Goal: Use online tool/utility: Utilize a website feature to perform a specific function

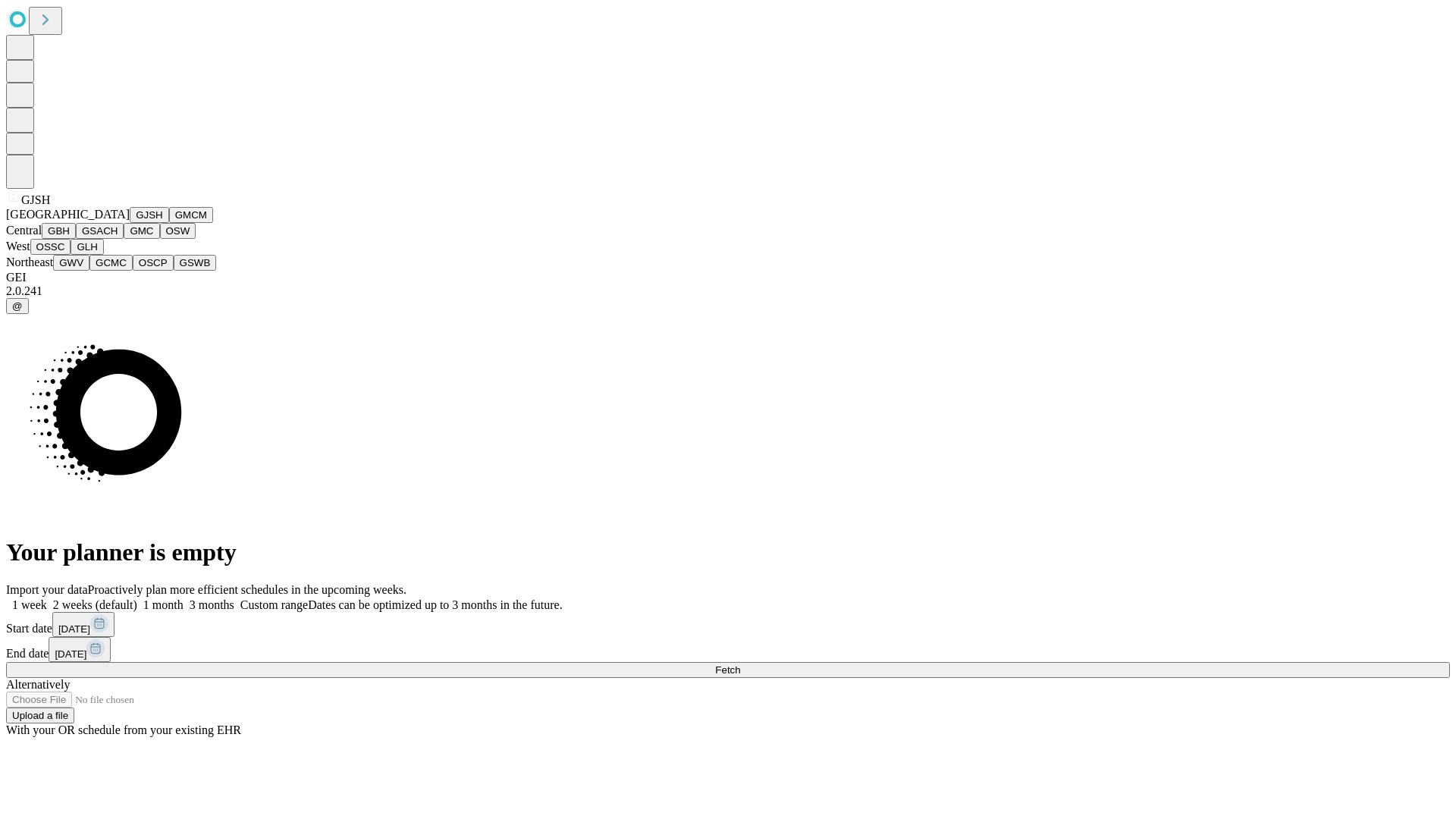
click at [129, 222] on button "GJSH" at bounding box center [149, 215] width 39 height 16
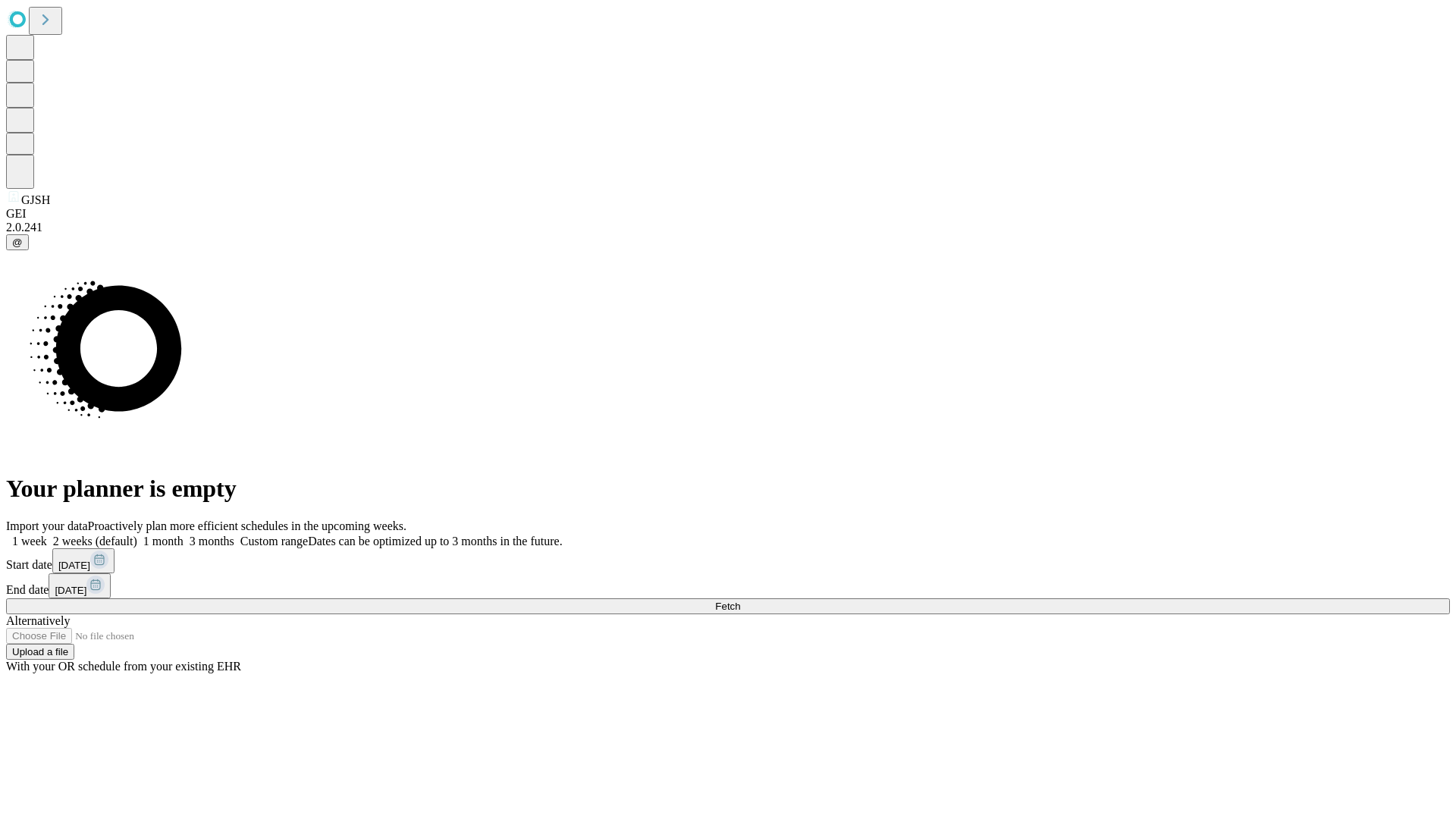
click at [137, 534] on label "2 weeks (default)" at bounding box center [92, 540] width 90 height 13
click at [740, 601] on span "Fetch" at bounding box center [728, 606] width 25 height 12
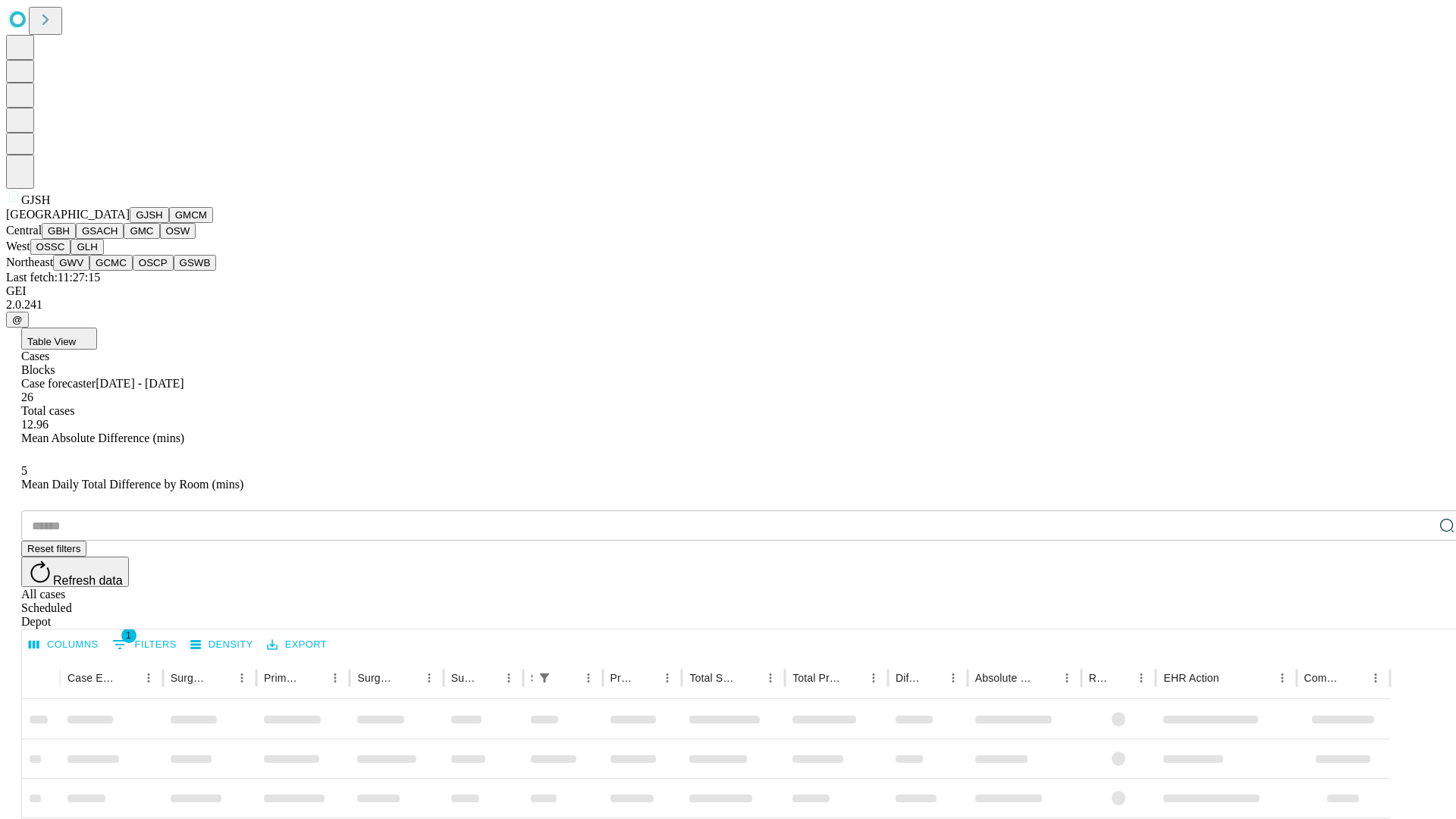
click at [170, 222] on button "GMCM" at bounding box center [191, 215] width 44 height 16
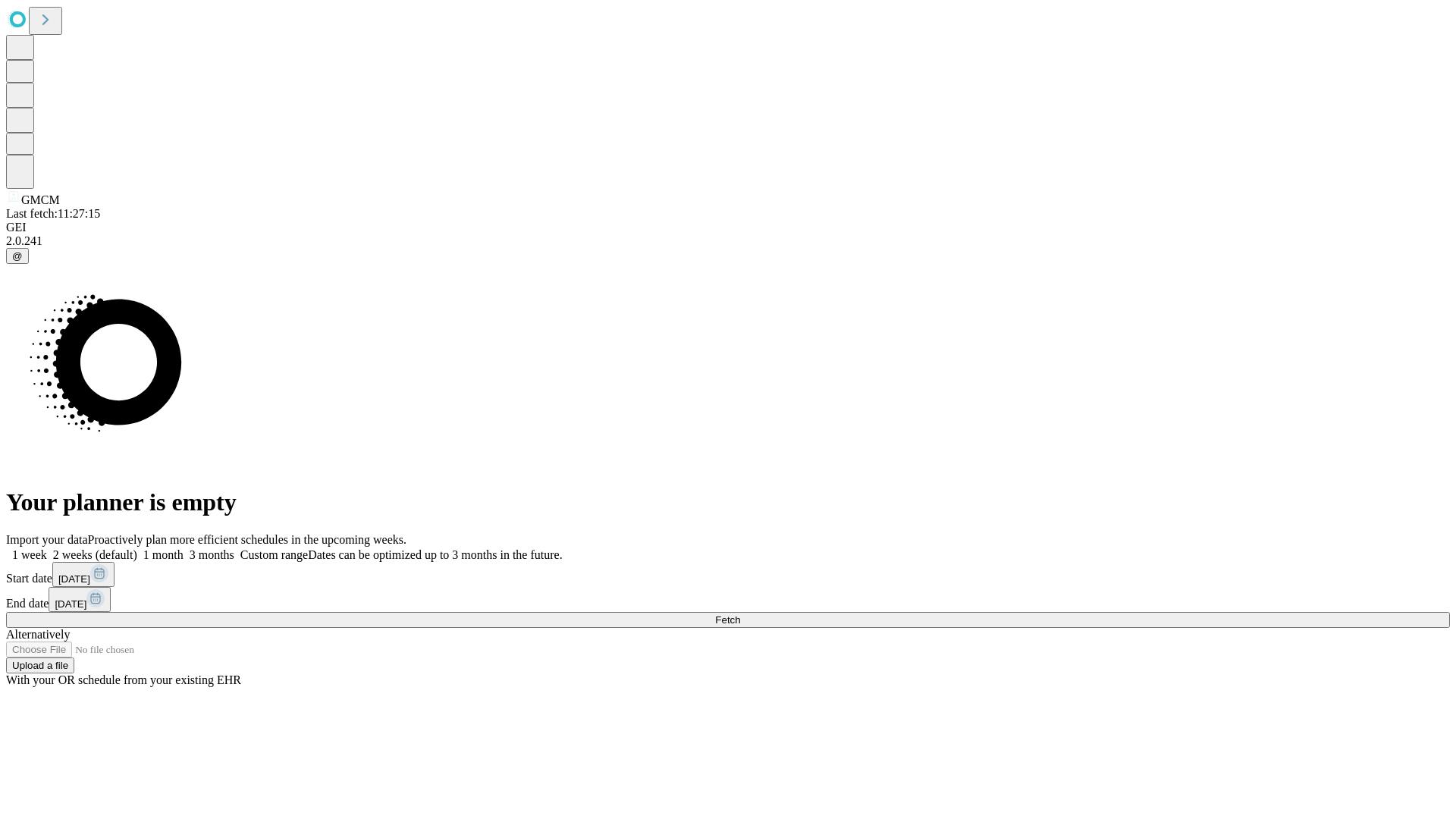
click at [137, 548] on label "2 weeks (default)" at bounding box center [92, 554] width 90 height 13
click at [740, 614] on span "Fetch" at bounding box center [728, 620] width 25 height 12
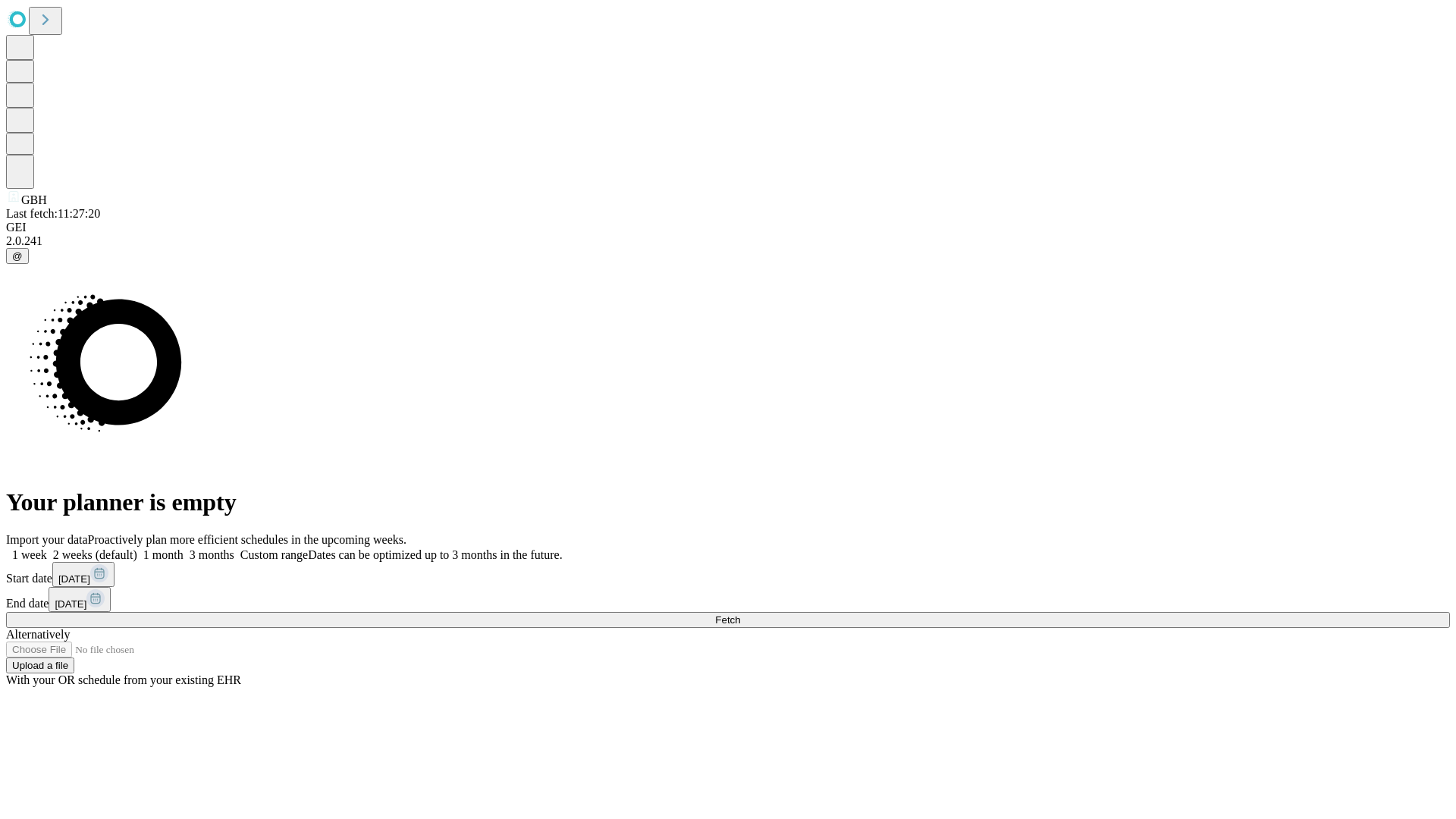
click at [137, 548] on label "2 weeks (default)" at bounding box center [92, 554] width 90 height 13
click at [740, 614] on span "Fetch" at bounding box center [728, 620] width 25 height 12
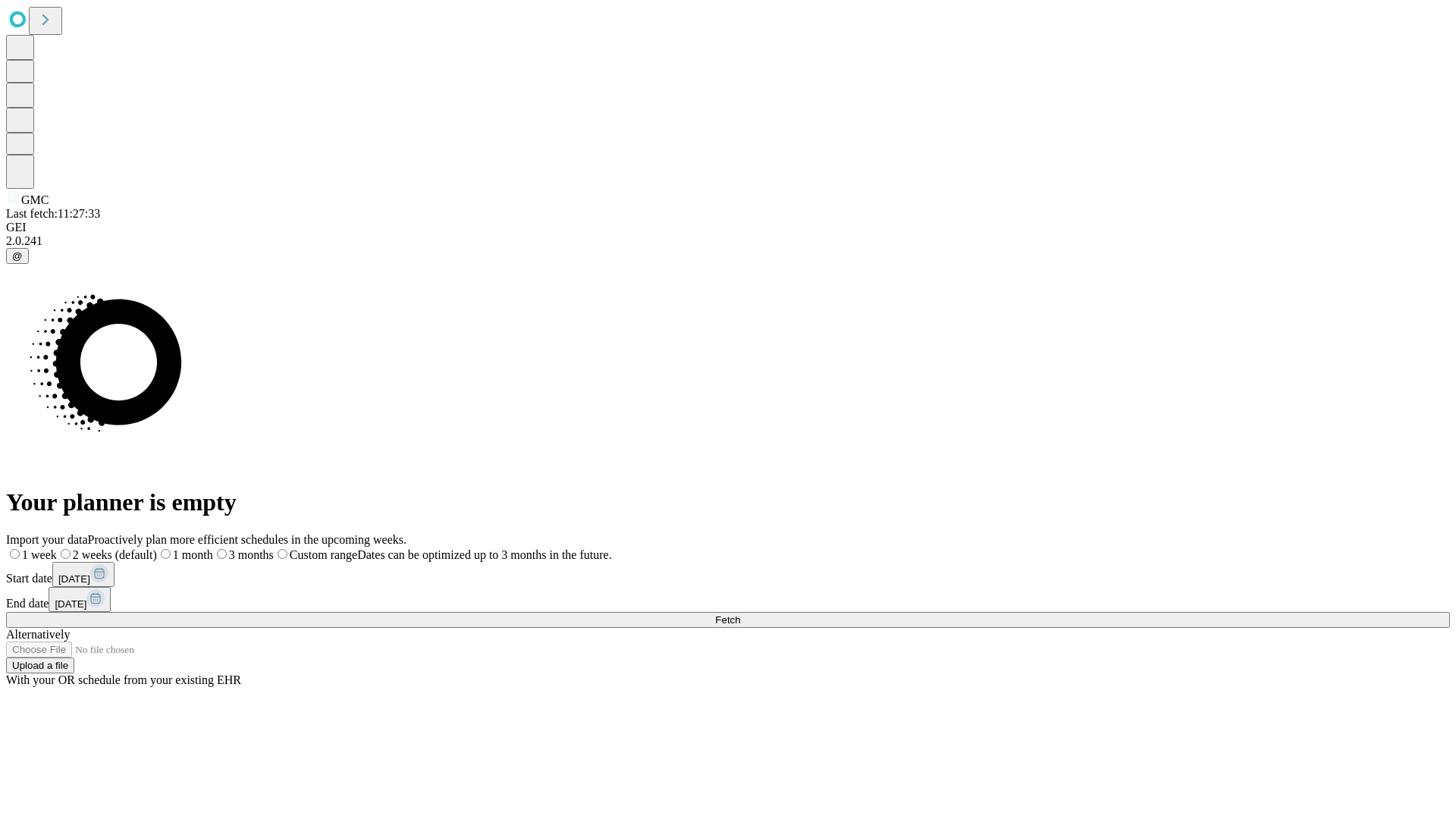
click at [740, 614] on span "Fetch" at bounding box center [728, 620] width 25 height 12
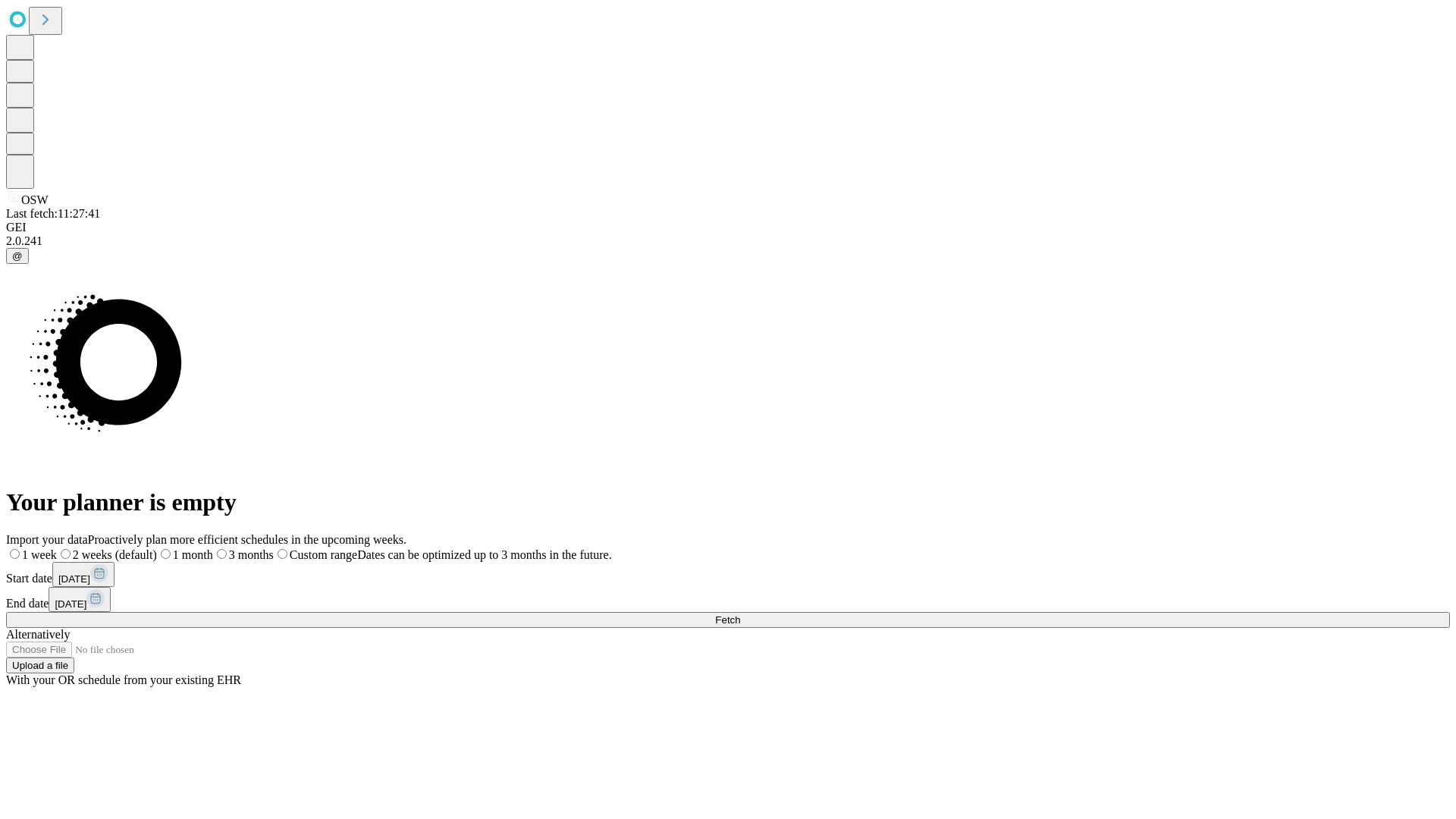
click at [157, 548] on label "2 weeks (default)" at bounding box center [107, 554] width 100 height 13
click at [740, 614] on span "Fetch" at bounding box center [728, 620] width 25 height 12
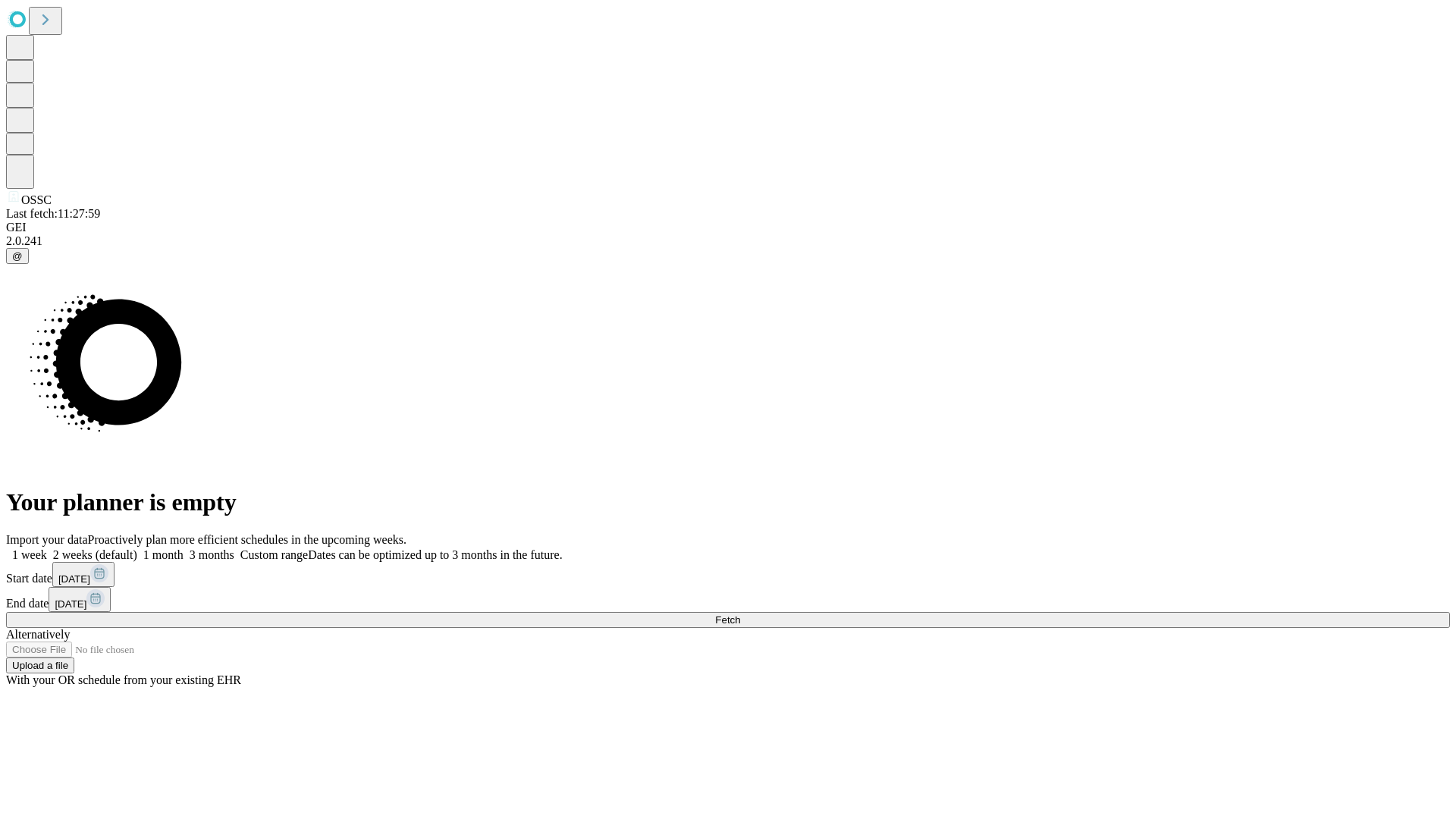
click at [137, 548] on label "2 weeks (default)" at bounding box center [92, 554] width 90 height 13
click at [740, 614] on span "Fetch" at bounding box center [728, 620] width 25 height 12
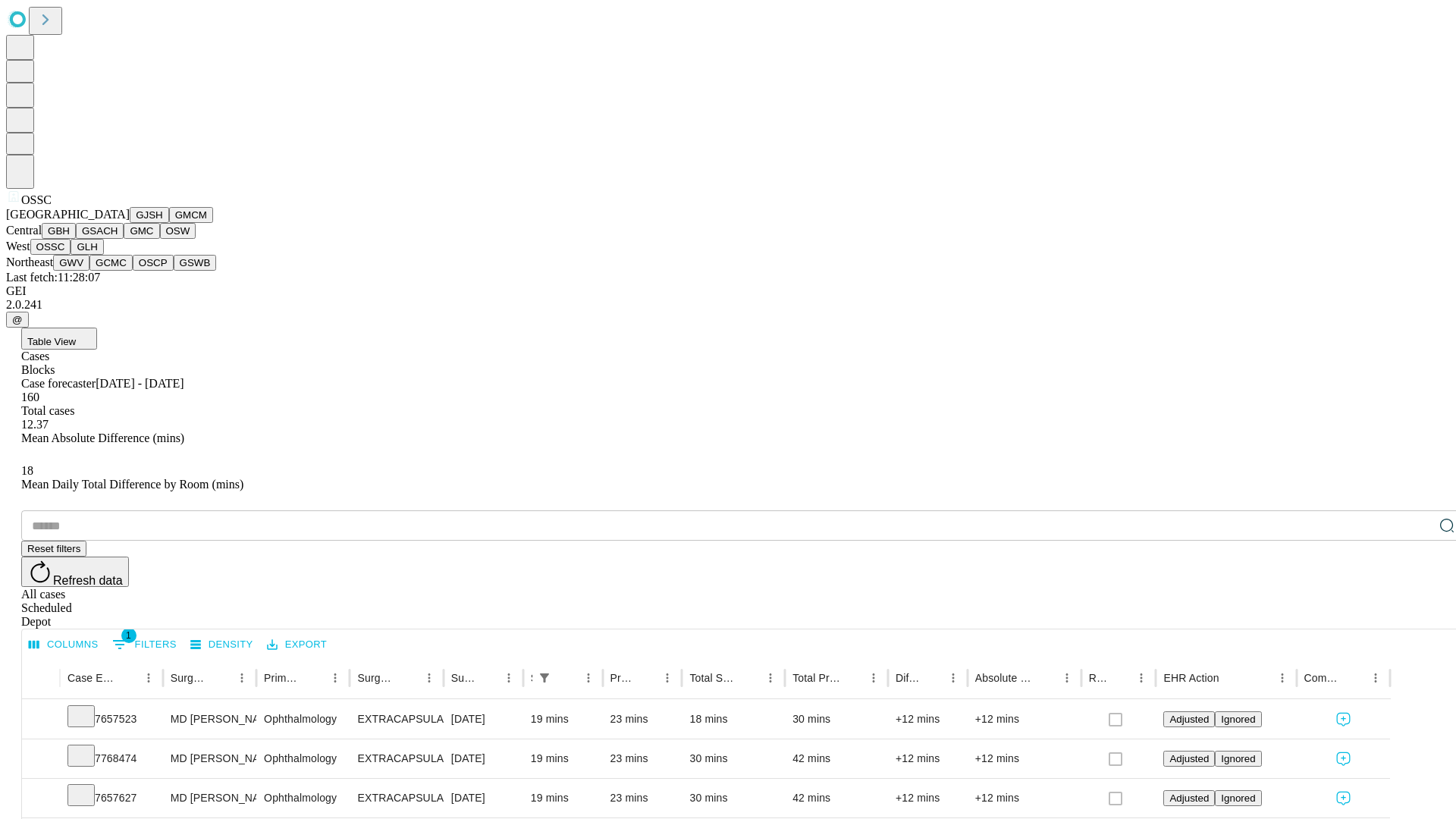
click at [103, 255] on button "GLH" at bounding box center [86, 247] width 32 height 16
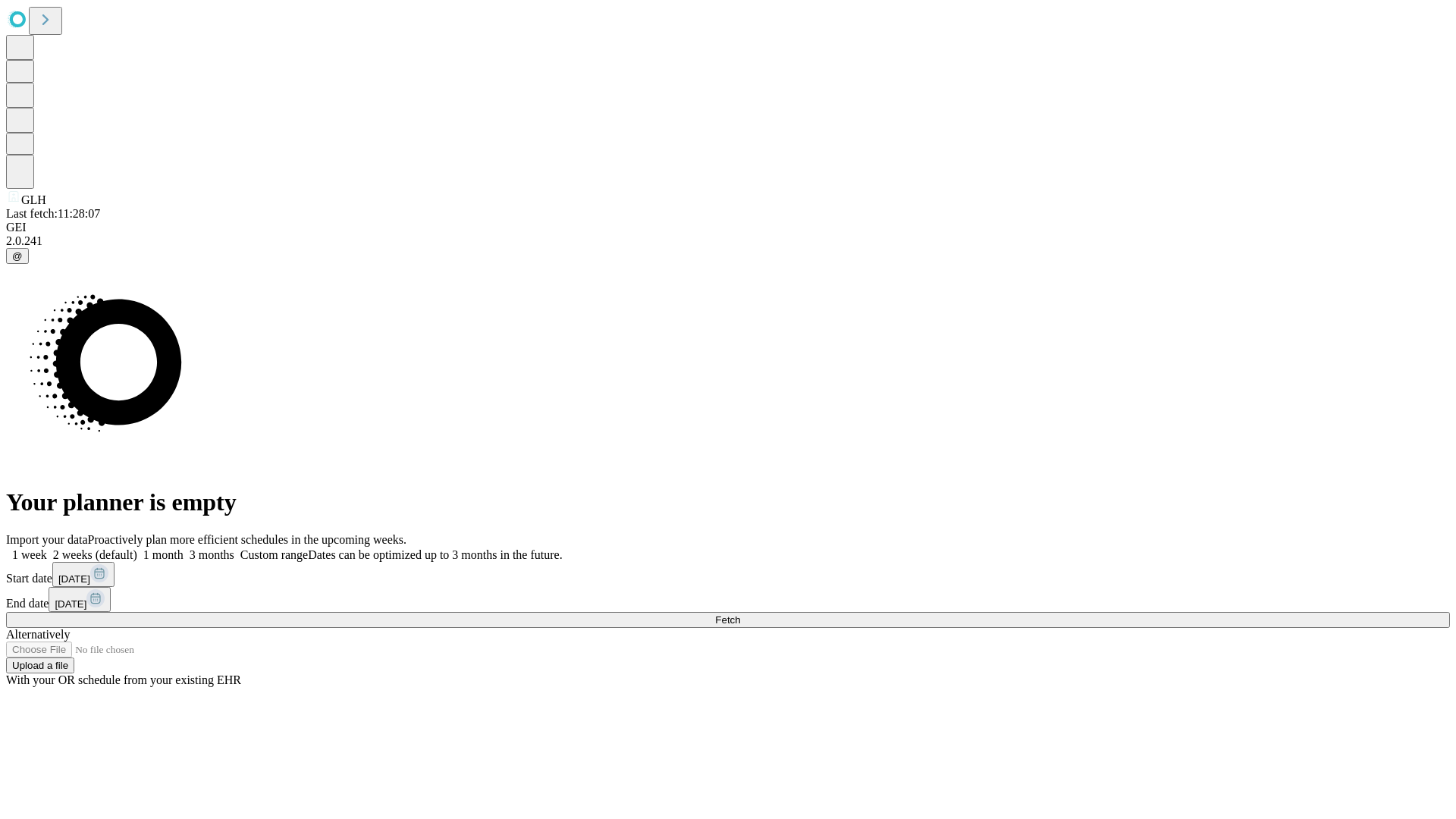
click at [137, 548] on label "2 weeks (default)" at bounding box center [92, 554] width 90 height 13
click at [740, 614] on span "Fetch" at bounding box center [728, 620] width 25 height 12
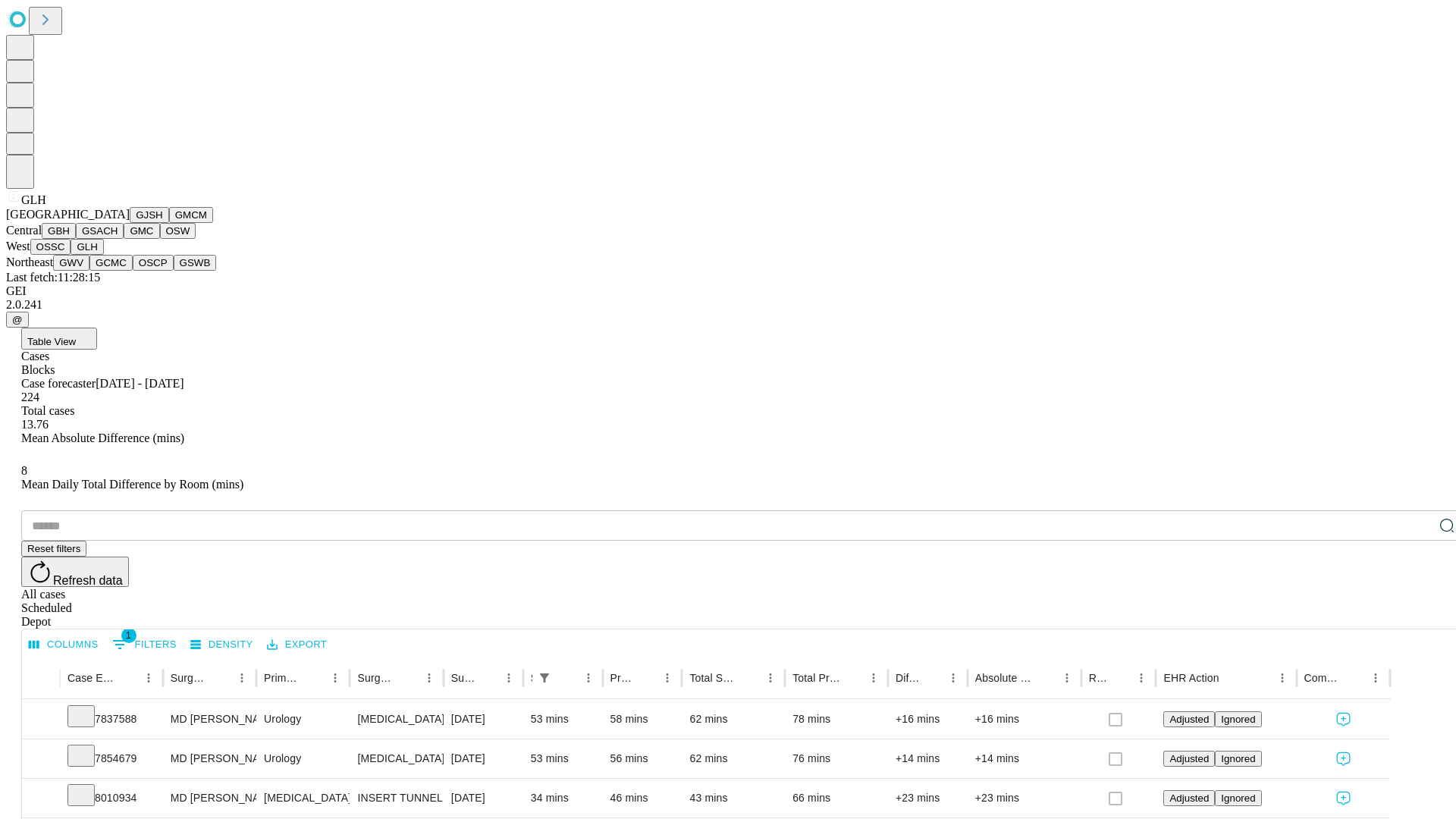
click at [89, 270] on button "GWV" at bounding box center [71, 263] width 36 height 16
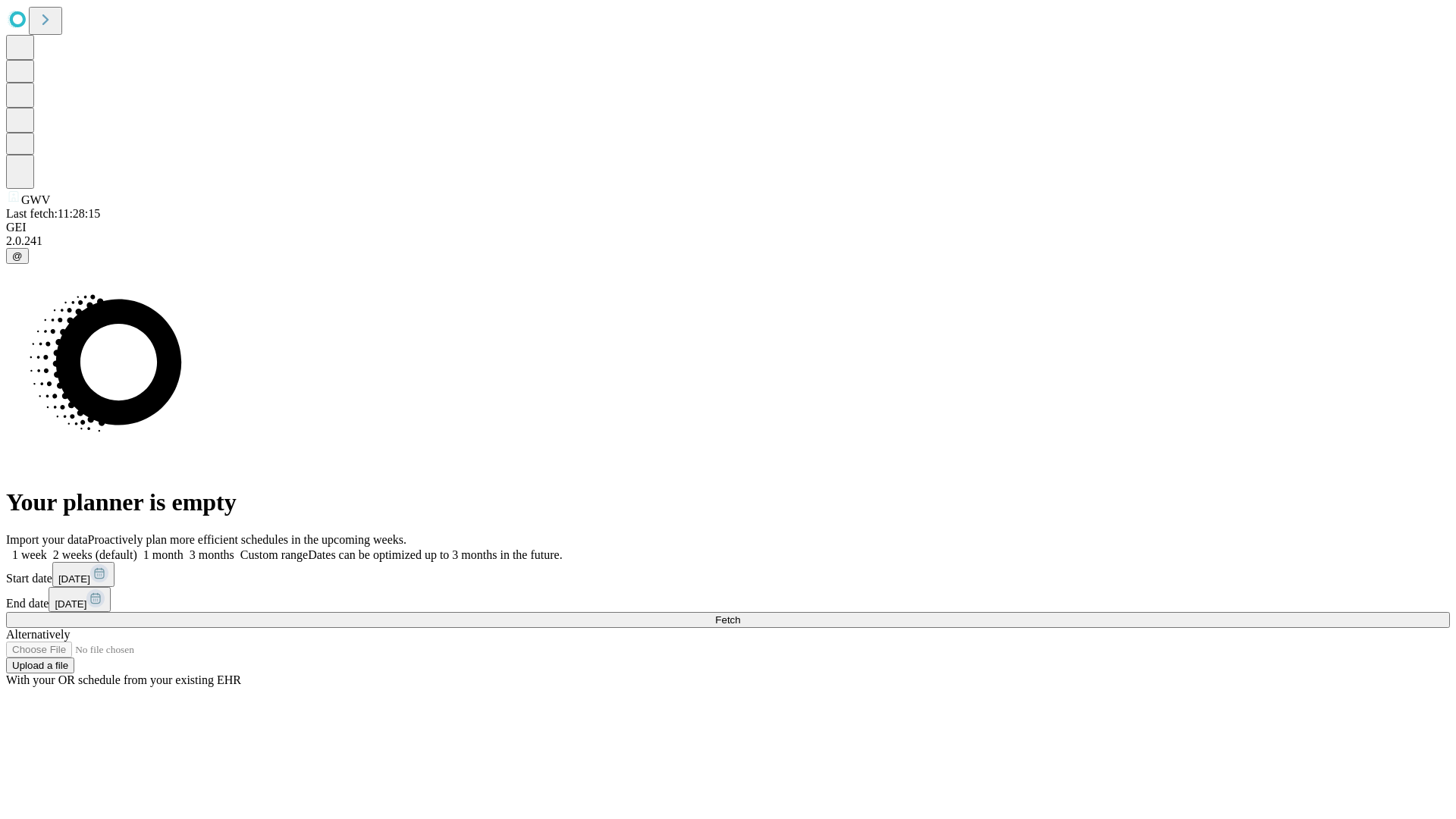
click at [137, 548] on label "2 weeks (default)" at bounding box center [92, 554] width 90 height 13
click at [740, 614] on span "Fetch" at bounding box center [728, 620] width 25 height 12
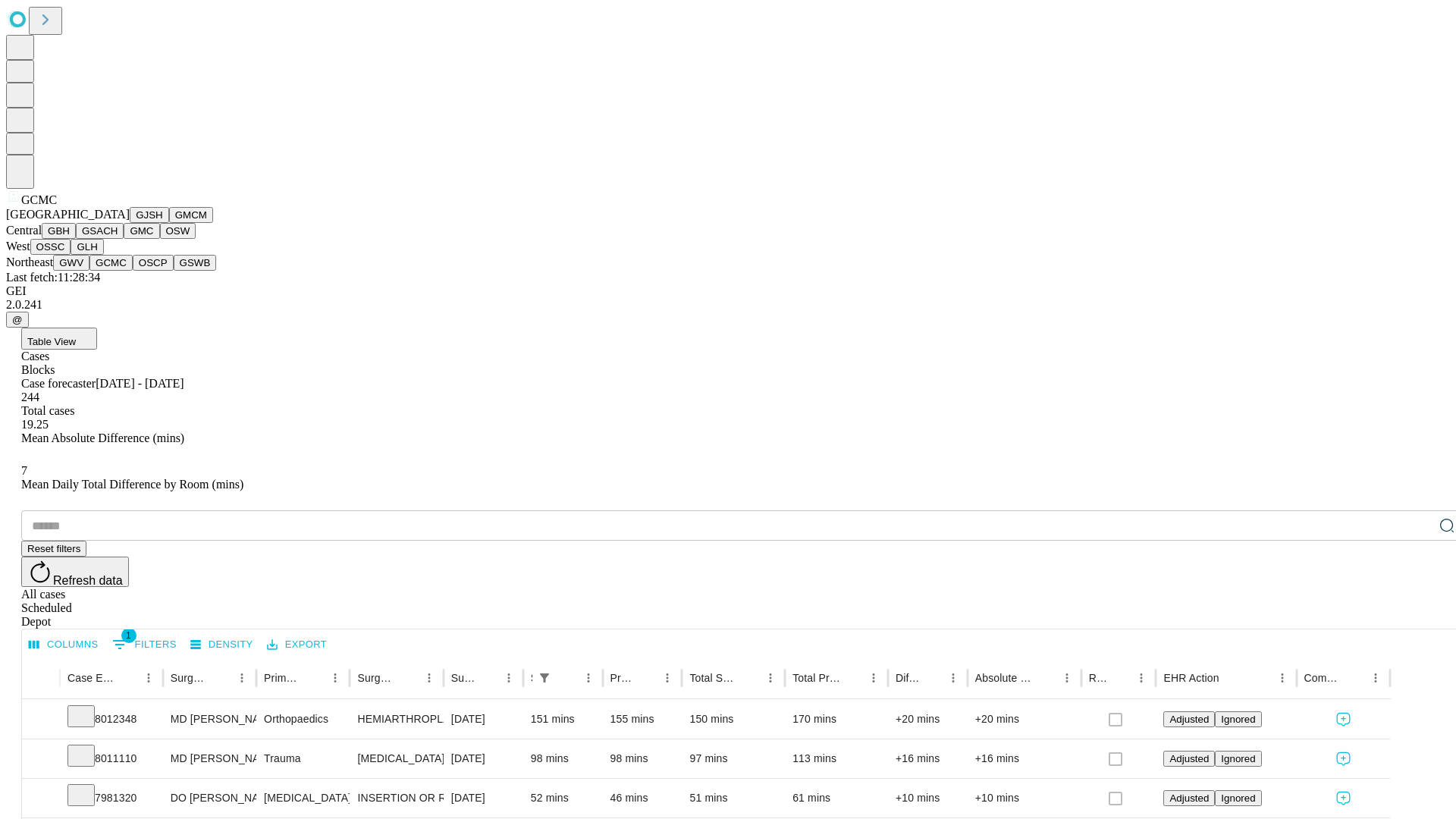
click at [132, 270] on button "OSCP" at bounding box center [153, 263] width 41 height 16
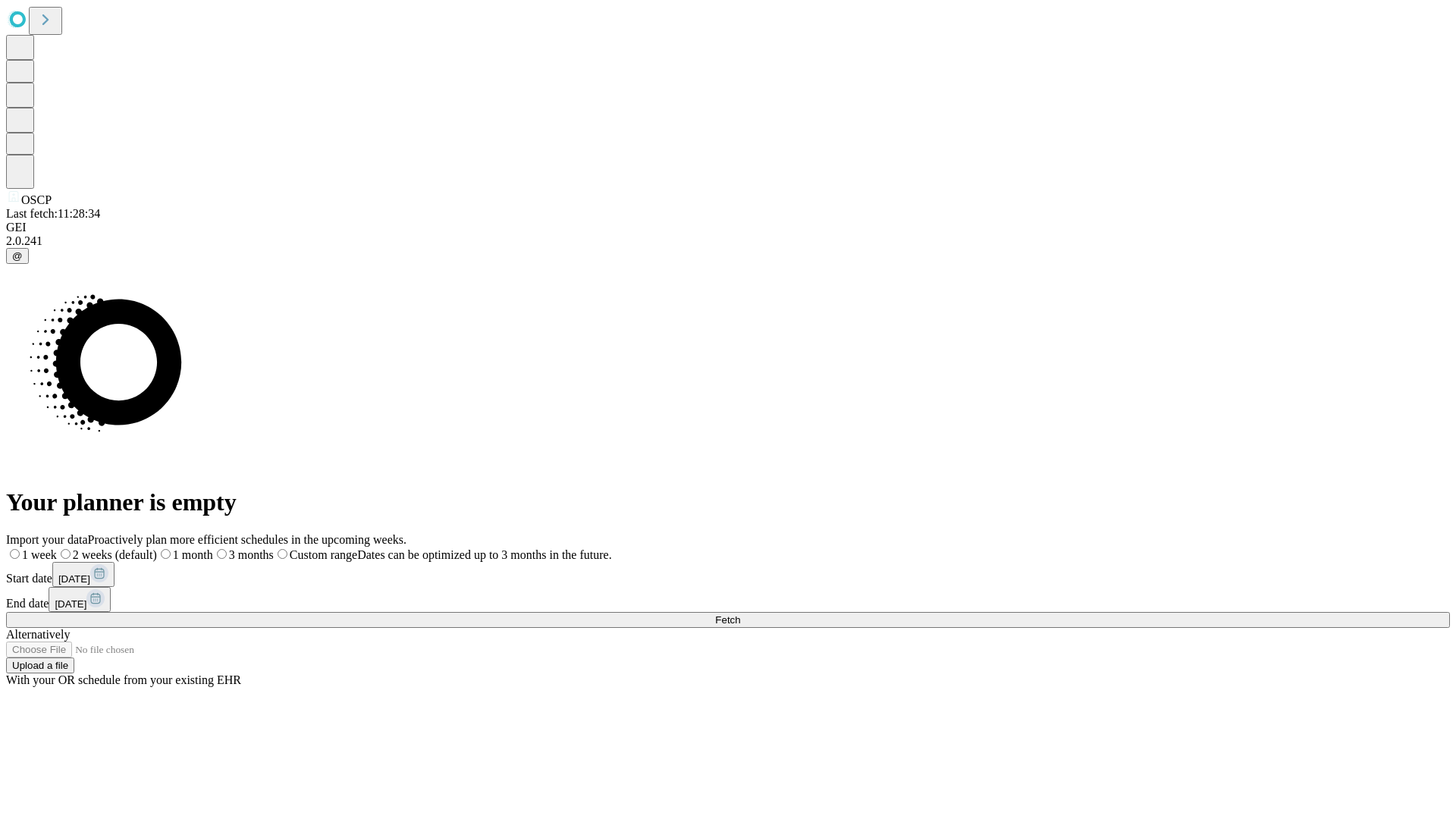
click at [157, 548] on label "2 weeks (default)" at bounding box center [107, 554] width 100 height 13
click at [740, 614] on span "Fetch" at bounding box center [728, 620] width 25 height 12
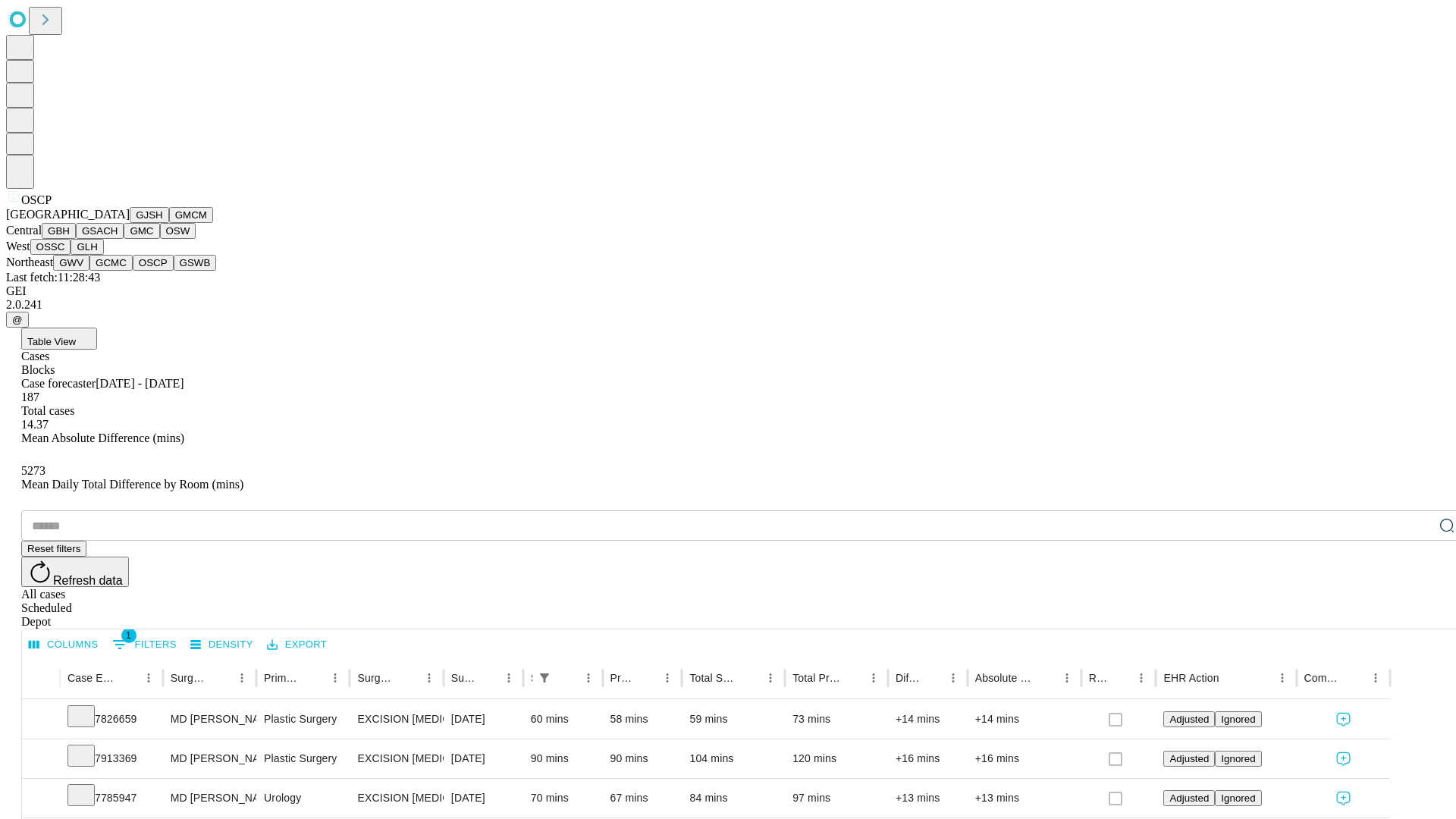
click at [173, 270] on button "GSWB" at bounding box center [195, 263] width 43 height 16
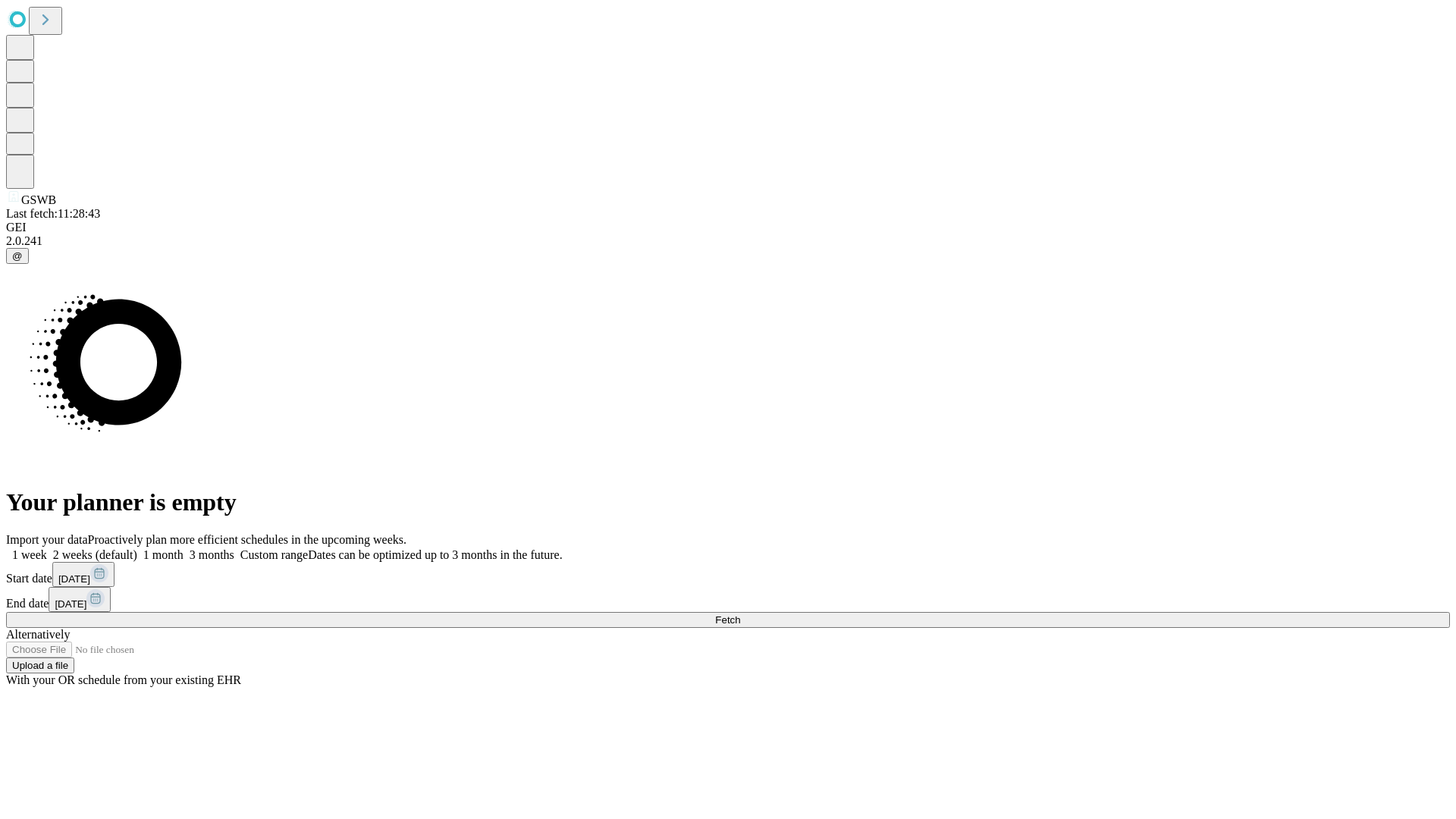
click at [137, 548] on label "2 weeks (default)" at bounding box center [92, 554] width 90 height 13
click at [740, 614] on span "Fetch" at bounding box center [728, 620] width 25 height 12
